Goal: Task Accomplishment & Management: Manage account settings

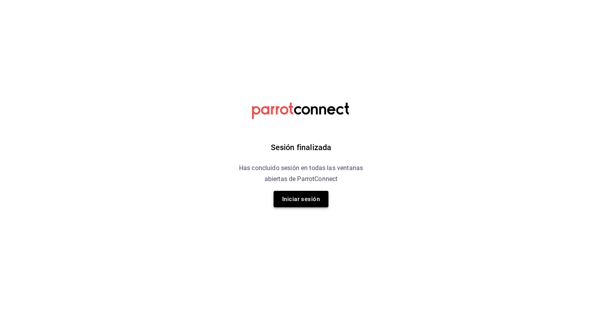
click at [306, 205] on button "Iniciar sesión" at bounding box center [301, 199] width 55 height 16
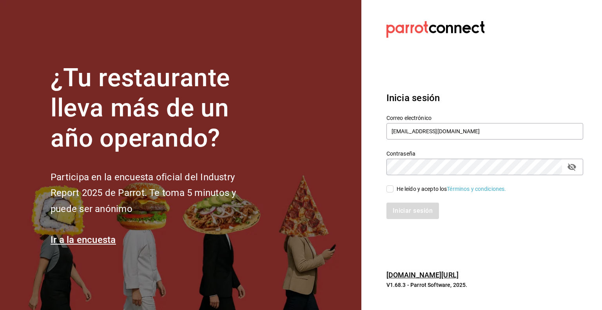
click at [389, 189] on input "He leído y acepto los Términos y condiciones." at bounding box center [389, 188] width 7 height 7
checkbox input "true"
click at [409, 213] on button "Iniciar sesión" at bounding box center [412, 211] width 53 height 16
